Goal: Information Seeking & Learning: Check status

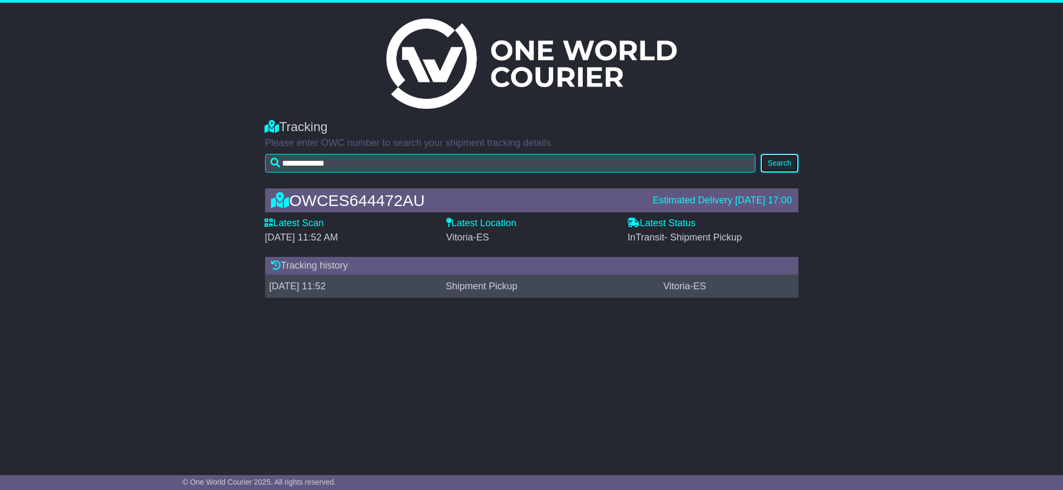
click at [778, 158] on button "Search" at bounding box center [779, 163] width 37 height 19
click at [784, 164] on button "Search" at bounding box center [779, 163] width 37 height 19
